Goal: Transaction & Acquisition: Subscribe to service/newsletter

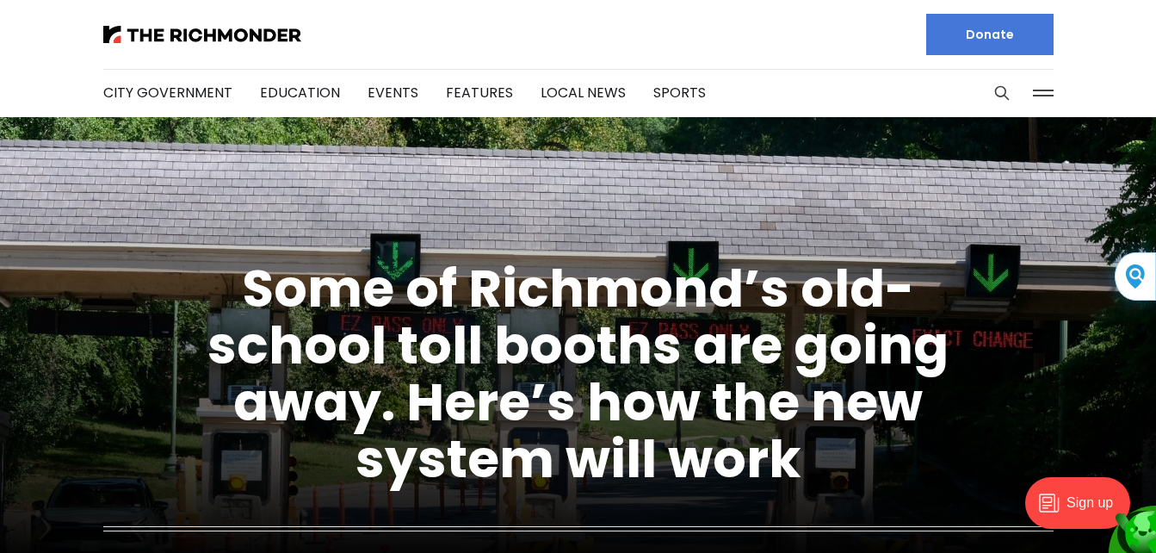
click at [1105, 509] on div "Sign up" at bounding box center [1078, 503] width 105 height 52
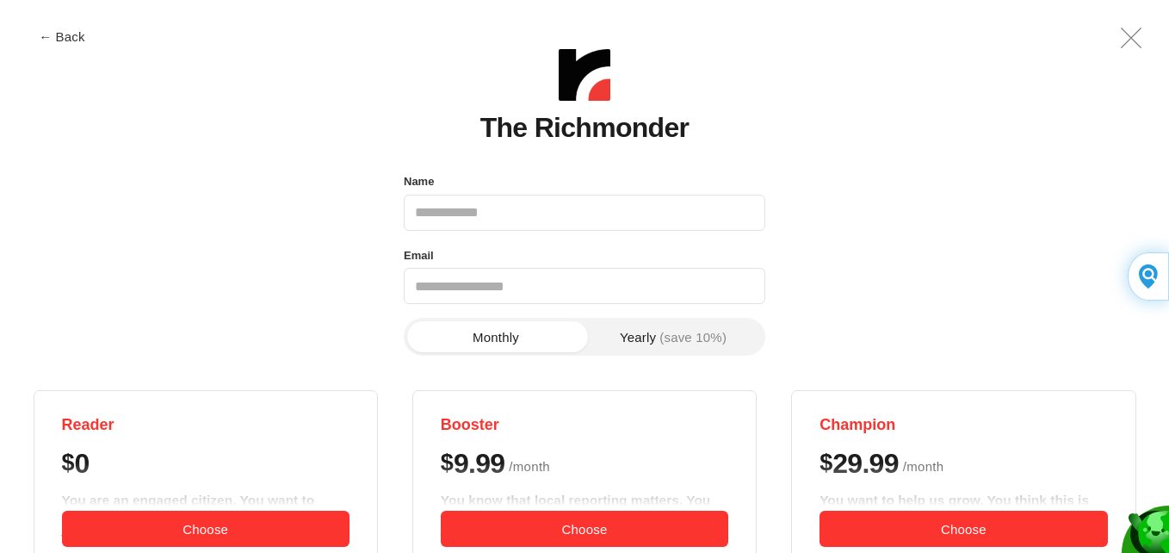
click at [662, 313] on div "Name Email Phone number Monthly Yearly (save 10%) Reader $ 0 You are an engaged…" at bounding box center [585, 512] width 1103 height 684
drag, startPoint x: 94, startPoint y: 40, endPoint x: 662, endPoint y: 313, distance: 630.1
click at [662, 313] on div "Name Email Phone number Monthly Yearly (save 10%) Reader $ 0 You are an engaged…" at bounding box center [585, 512] width 1103 height 684
click at [542, 207] on input "Name" at bounding box center [585, 213] width 362 height 36
type input "*"
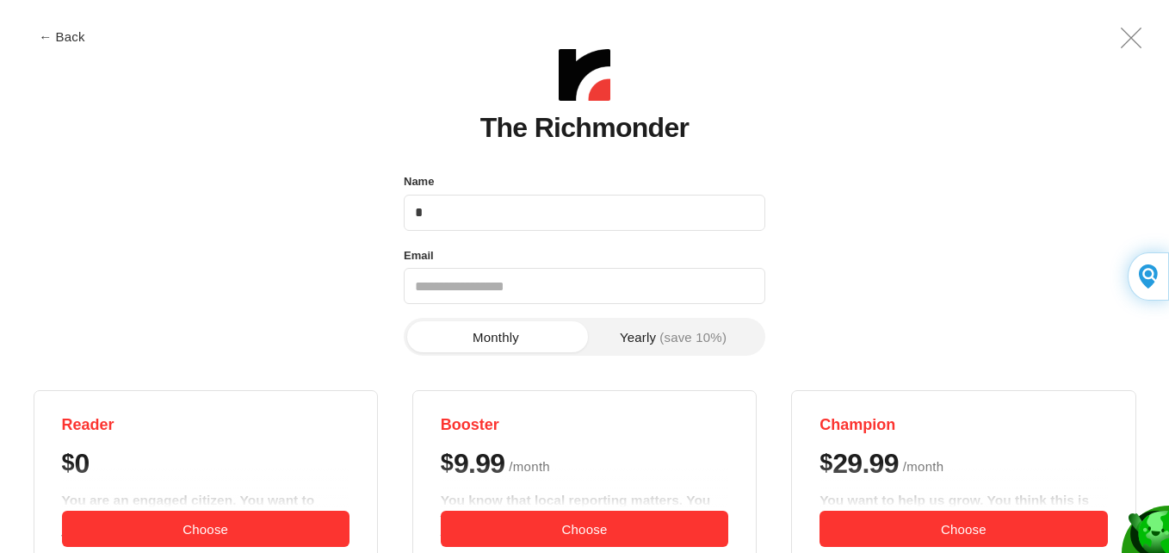
click at [662, 313] on div "Name * Email Phone number Monthly Yearly (save 10%) Reader $ 0 You are an engag…" at bounding box center [585, 512] width 1103 height 684
drag, startPoint x: 542, startPoint y: 207, endPoint x: 662, endPoint y: 313, distance: 160.5
click at [662, 313] on div "Name * Email Phone number Monthly Yearly (save 10%) Reader $ 0 You are an engag…" at bounding box center [585, 512] width 1103 height 684
click at [461, 220] on input "*" at bounding box center [585, 213] width 362 height 36
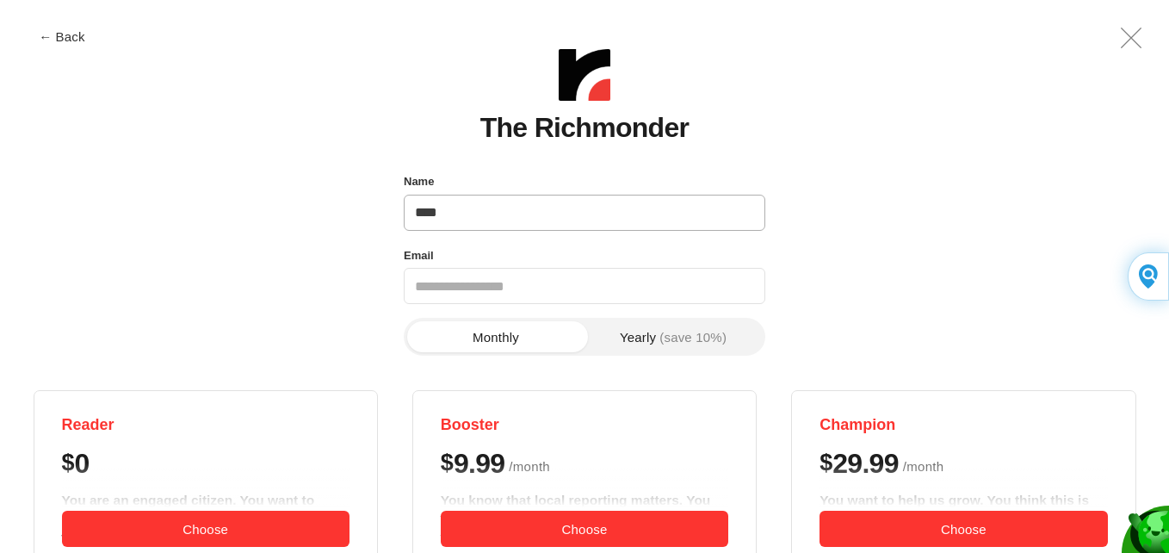
type input "**********"
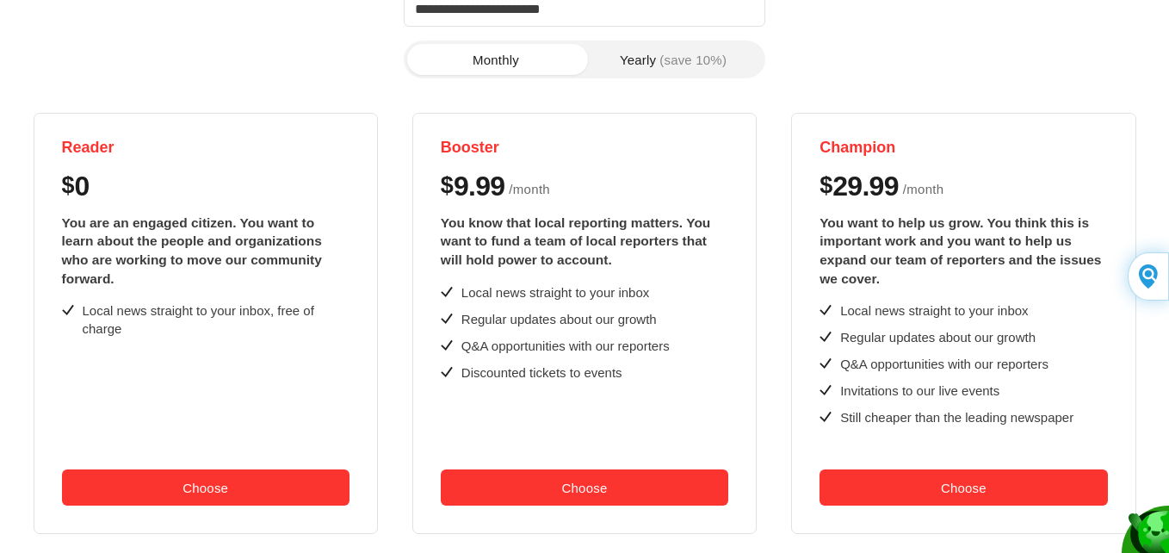
scroll to position [289, 0]
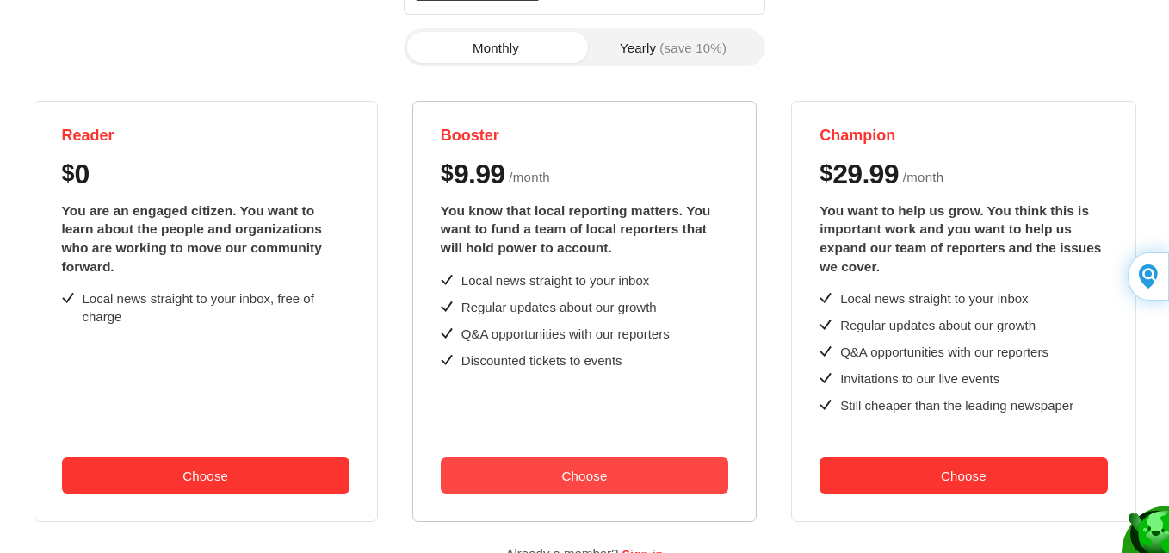
click at [672, 464] on button "Choose" at bounding box center [585, 475] width 288 height 36
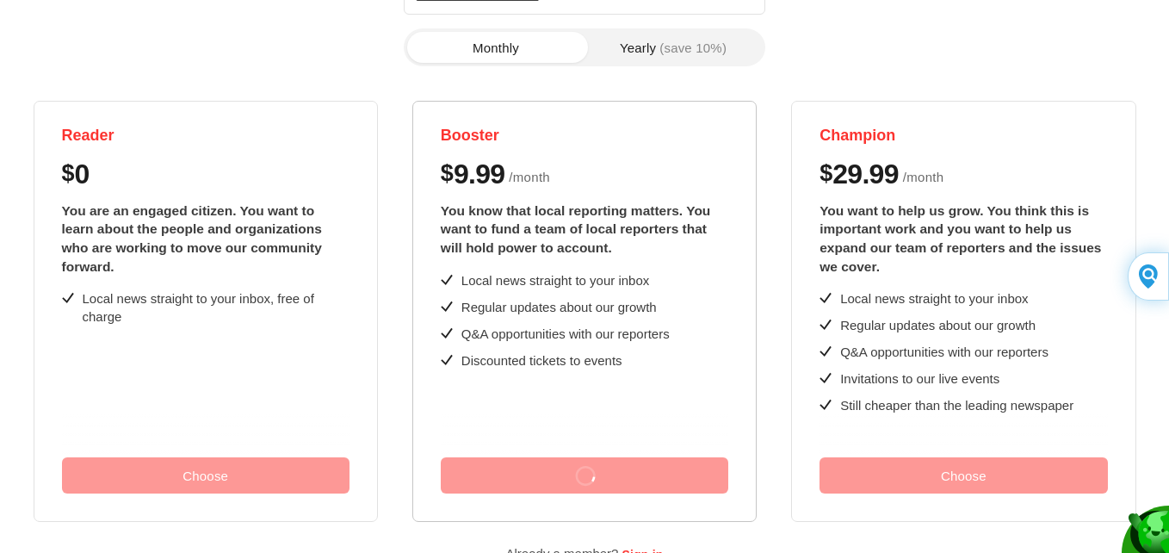
scroll to position [0, 0]
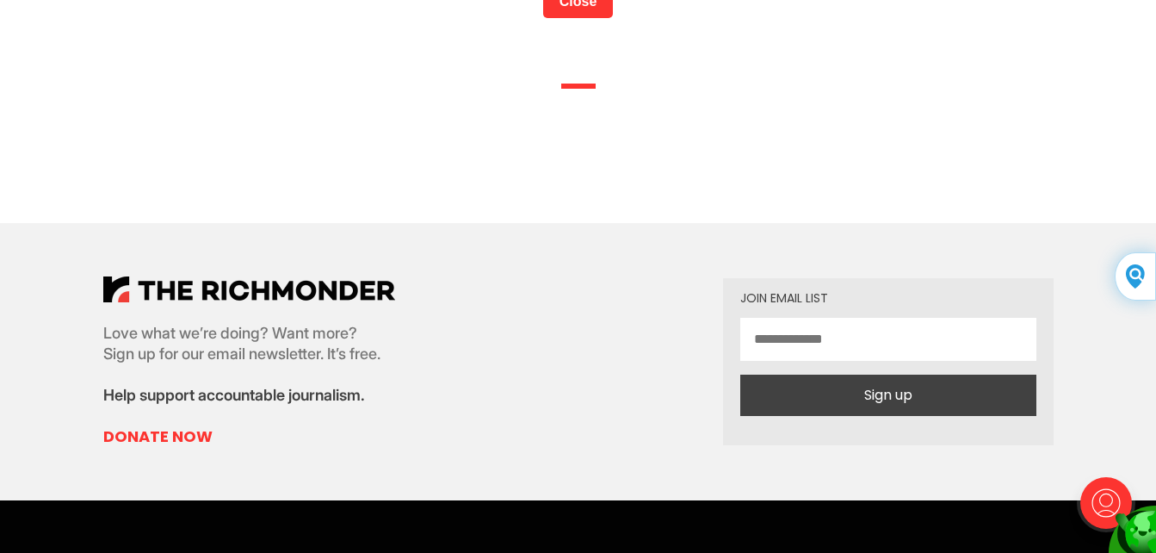
scroll to position [384, 0]
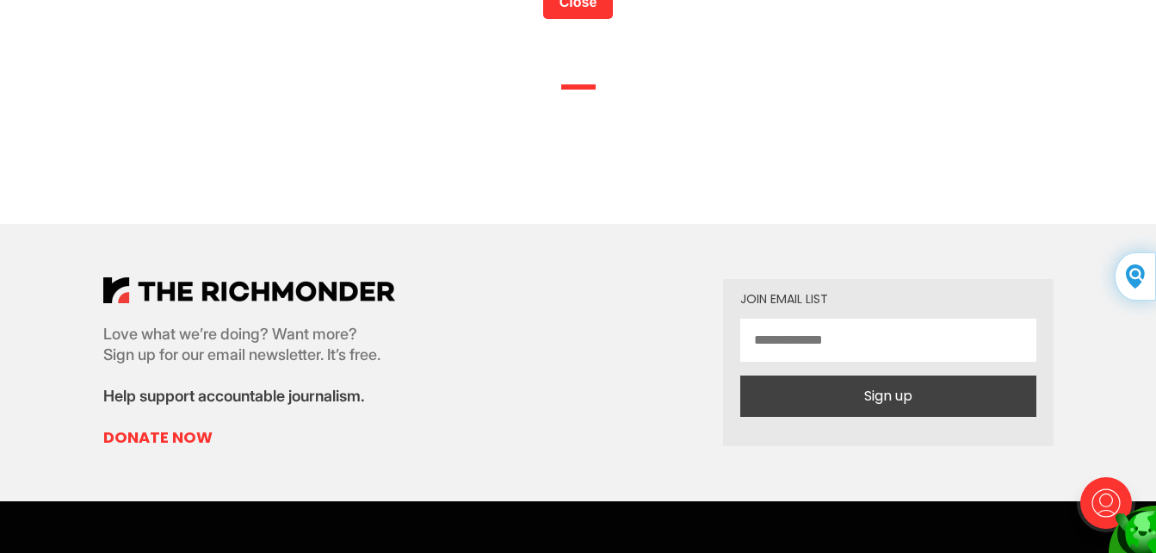
click at [897, 338] on input "email" at bounding box center [889, 340] width 296 height 43
type input "**********"
click at [915, 405] on button "Sign up" at bounding box center [889, 395] width 296 height 41
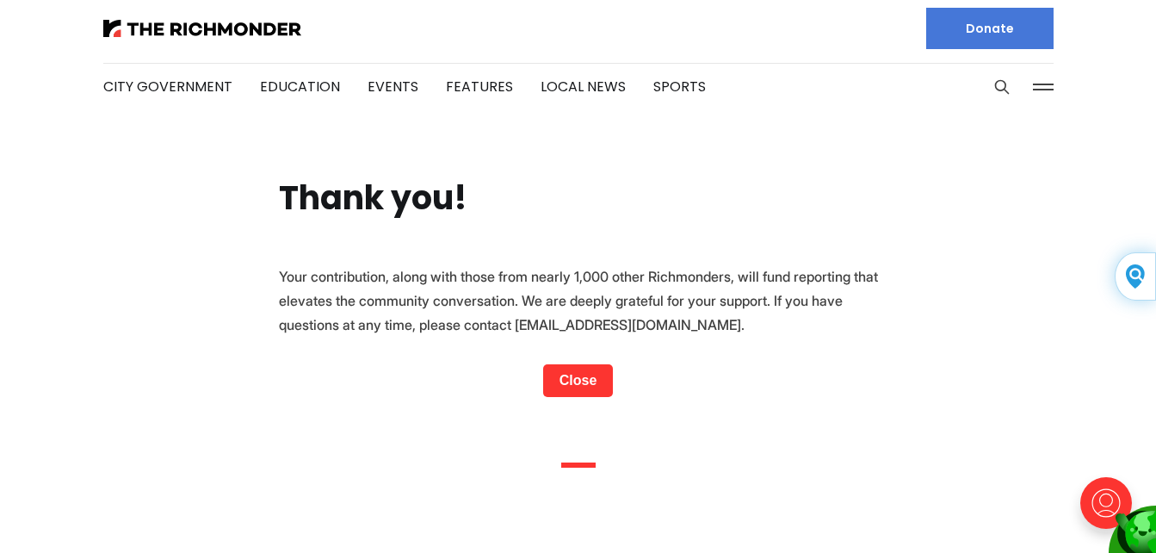
scroll to position [0, 0]
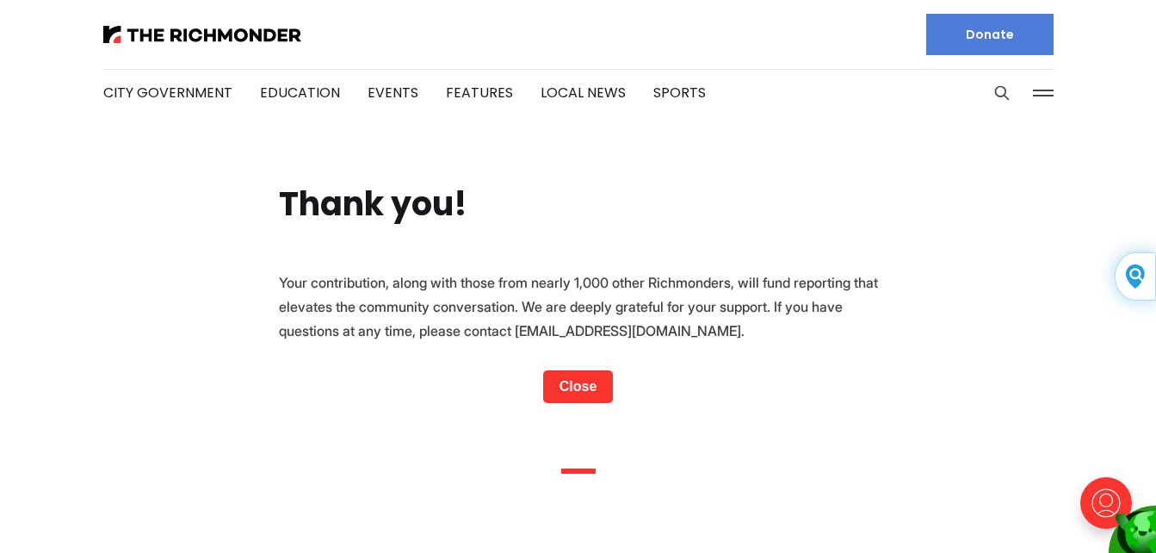
click at [1000, 40] on link "Donate" at bounding box center [989, 34] width 127 height 41
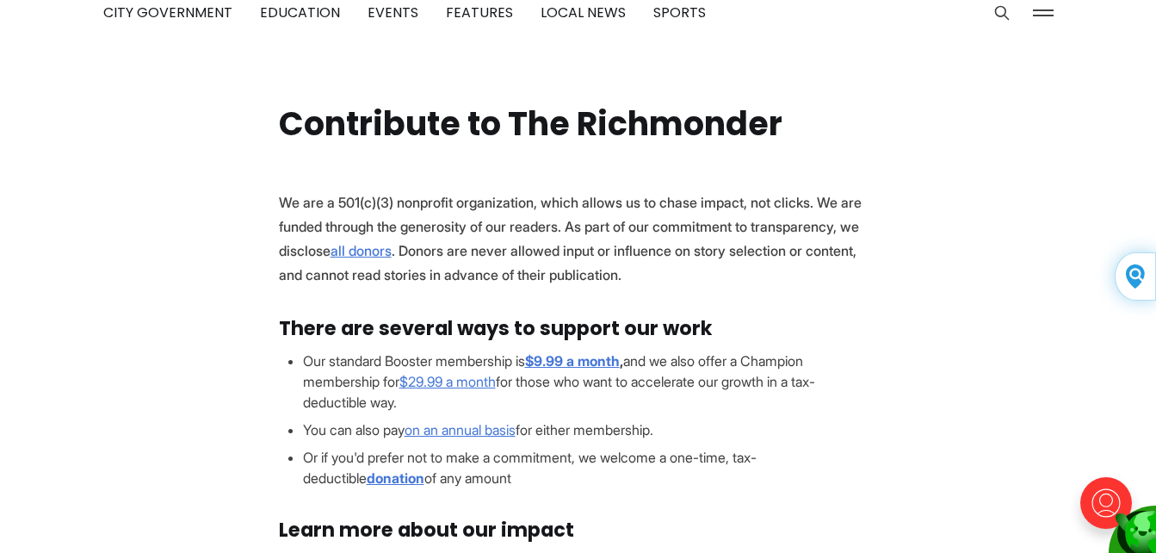
scroll to position [84, 0]
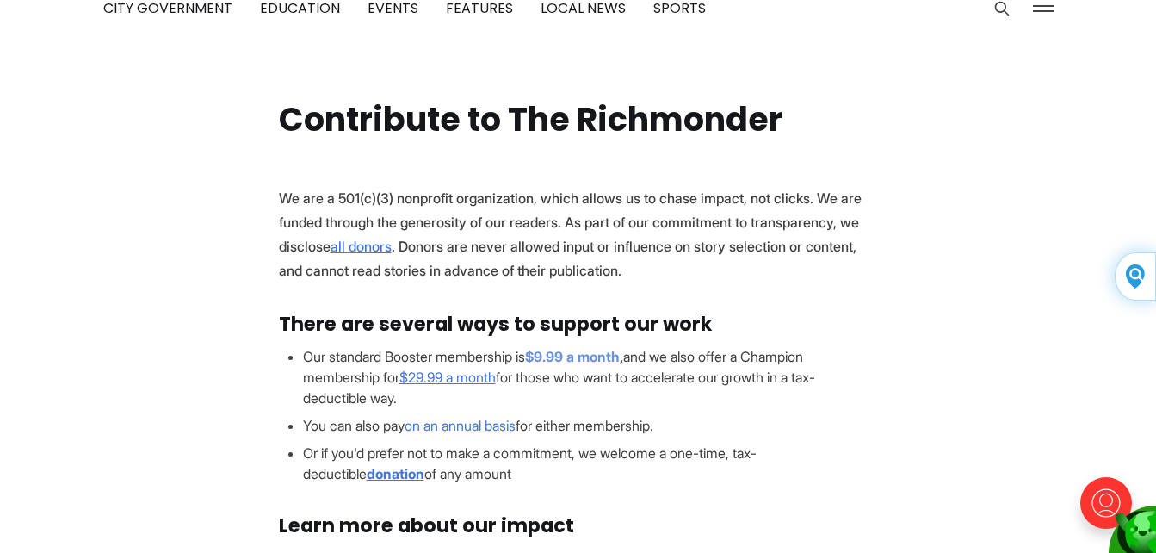
click at [596, 356] on strong "$9.99 a month" at bounding box center [572, 356] width 95 height 17
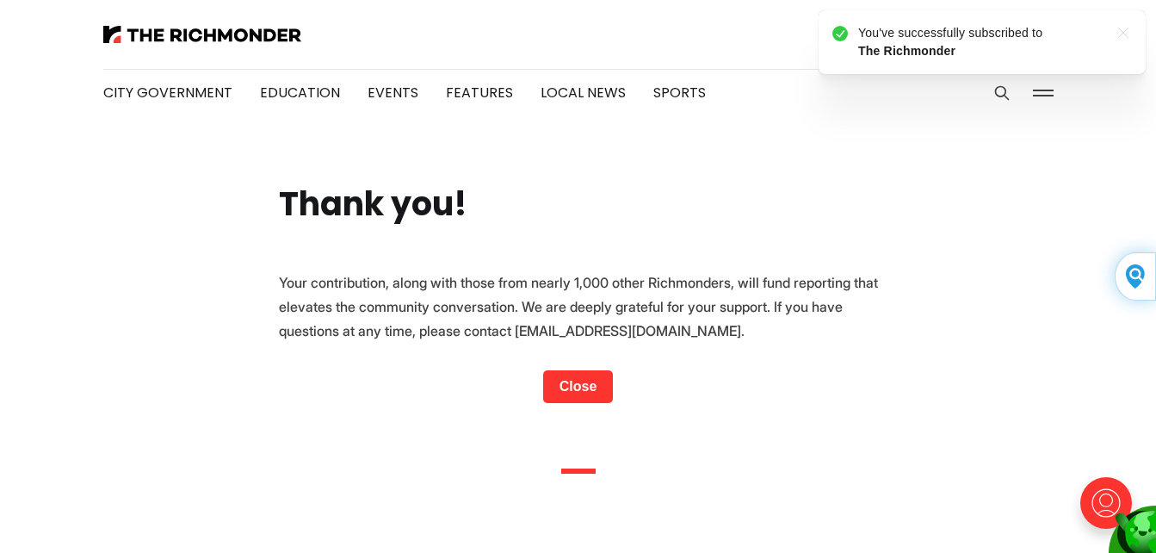
click at [588, 392] on link "Close" at bounding box center [578, 386] width 71 height 33
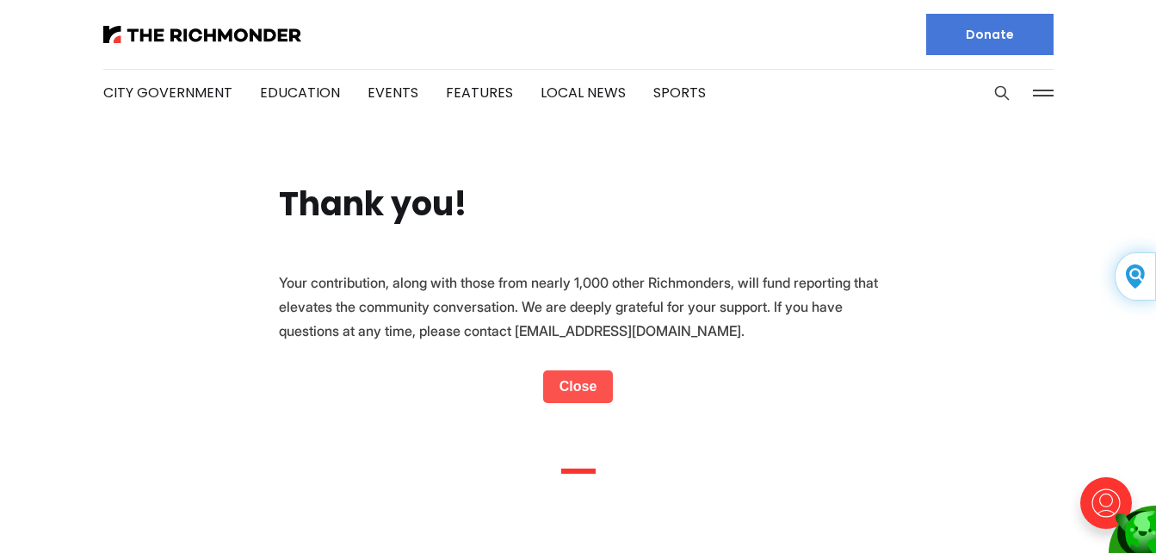
click at [584, 393] on link "Close" at bounding box center [578, 386] width 71 height 33
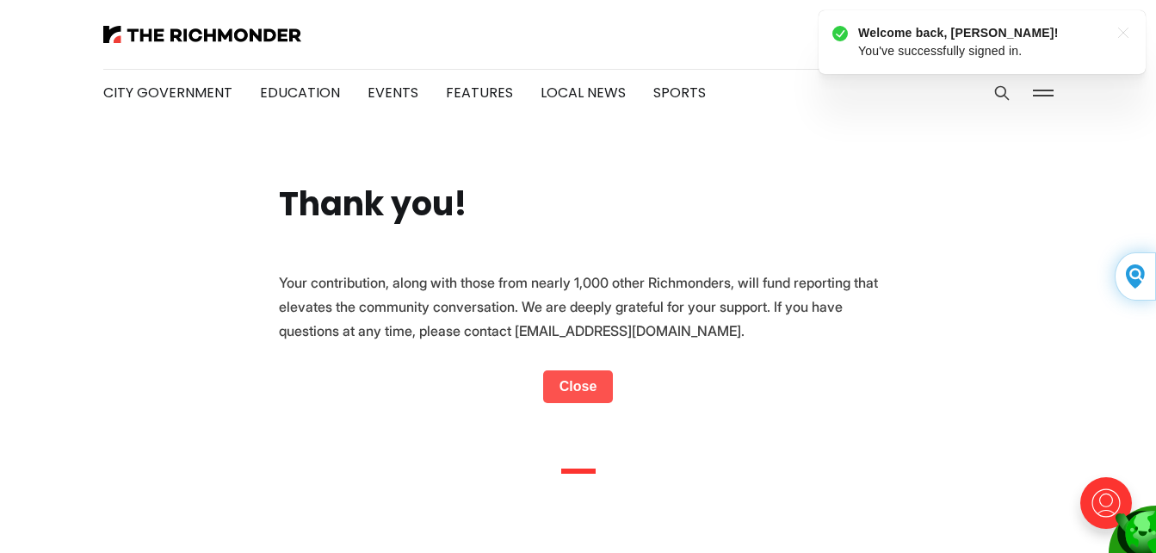
click at [588, 395] on link "Close" at bounding box center [578, 386] width 71 height 33
